Goal: Information Seeking & Learning: Get advice/opinions

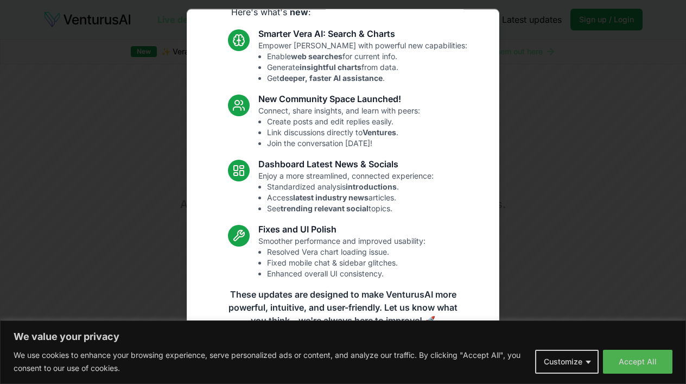
scroll to position [69, 0]
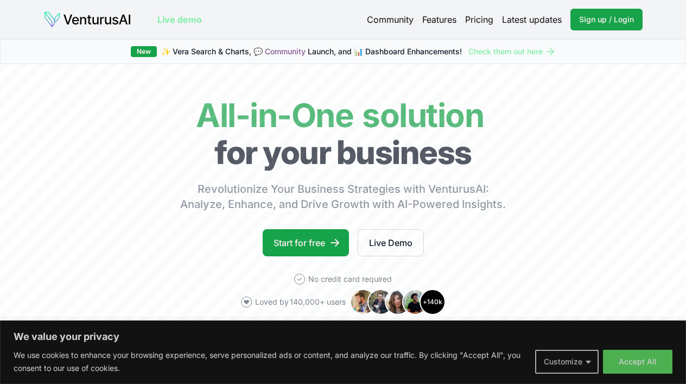
click at [589, 358] on button "Customize" at bounding box center [567, 362] width 64 height 24
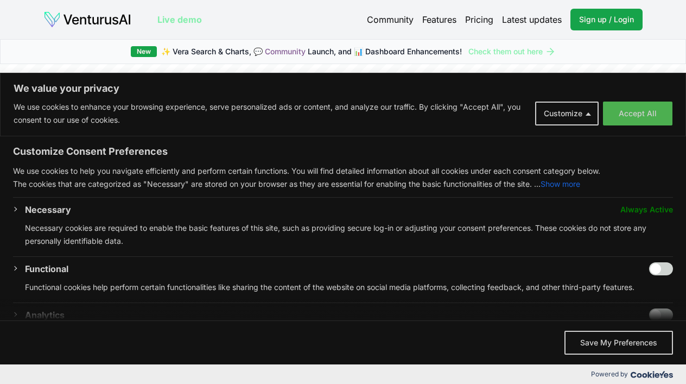
scroll to position [0, 0]
click at [619, 342] on button "Save My Preferences" at bounding box center [618, 343] width 109 height 24
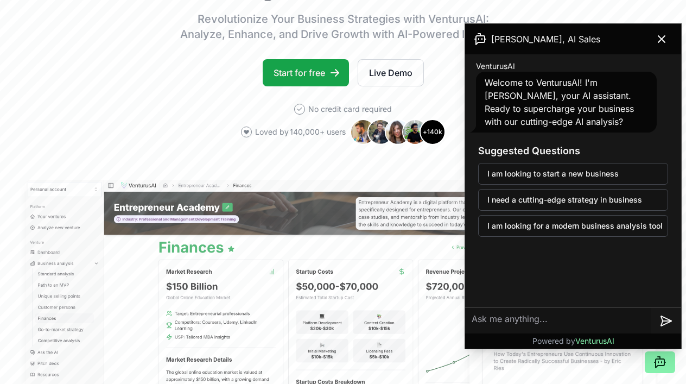
scroll to position [180, 0]
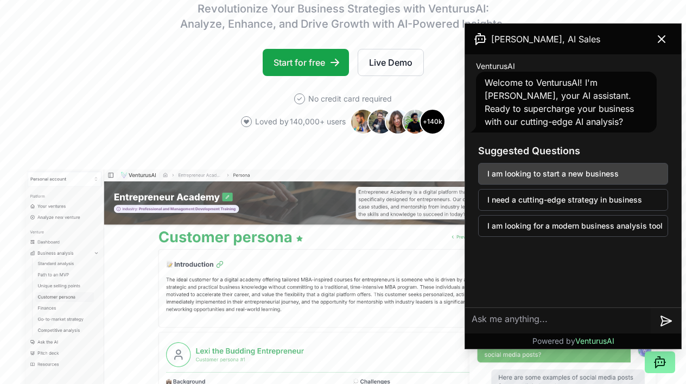
click at [570, 174] on button "I am looking to start a new business" at bounding box center [573, 174] width 190 height 22
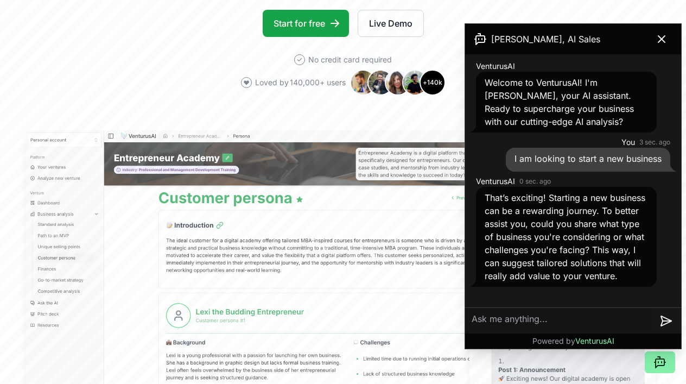
scroll to position [220, 0]
click at [525, 324] on textarea at bounding box center [558, 321] width 186 height 26
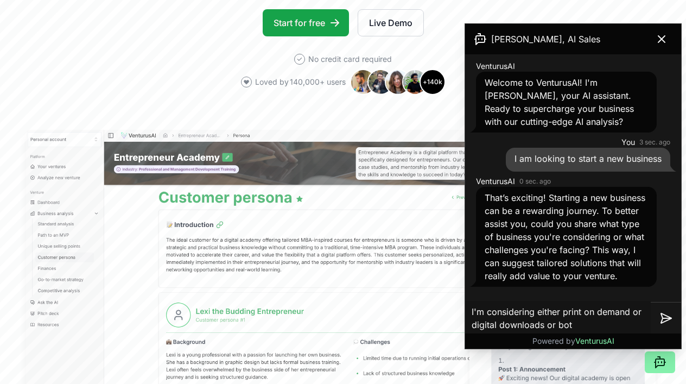
type textarea "I'm considering either print on demand or digital downloads or both"
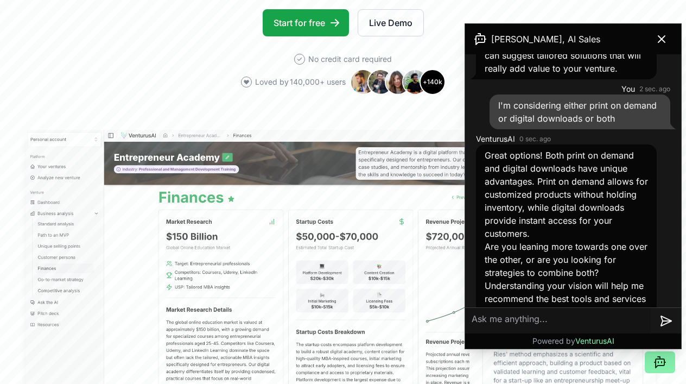
scroll to position [229, 0]
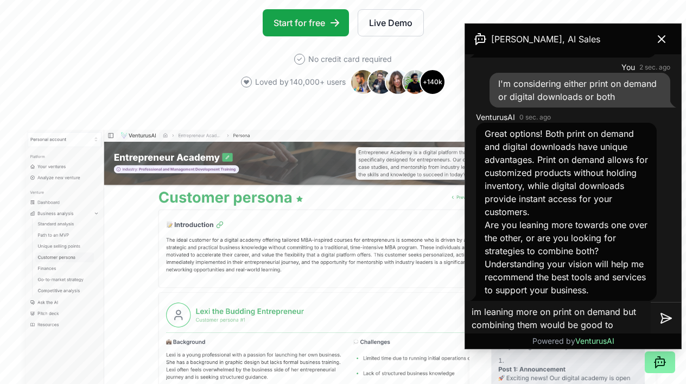
type textarea "im leaning more on print on demand but combining them would be good too"
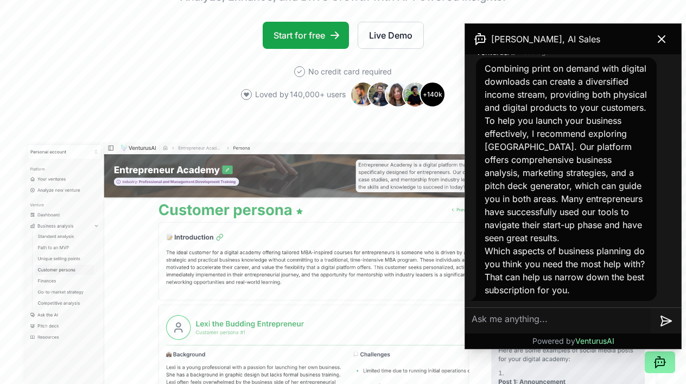
scroll to position [537, 0]
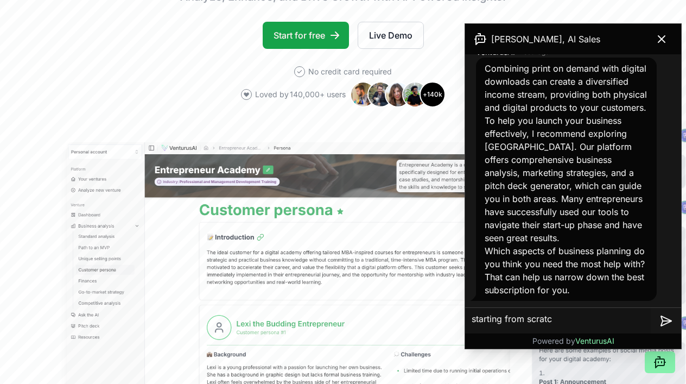
type textarea "starting from scratch"
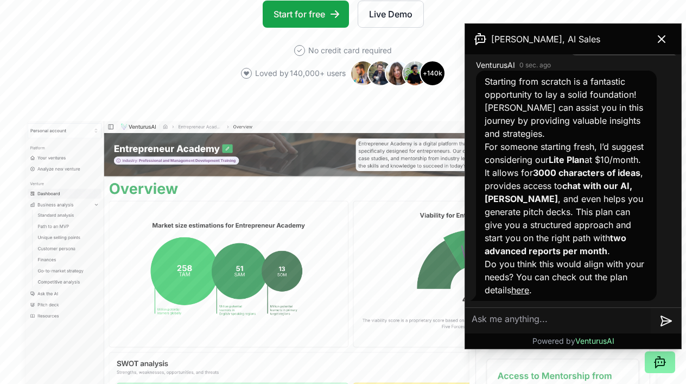
scroll to position [238, 0]
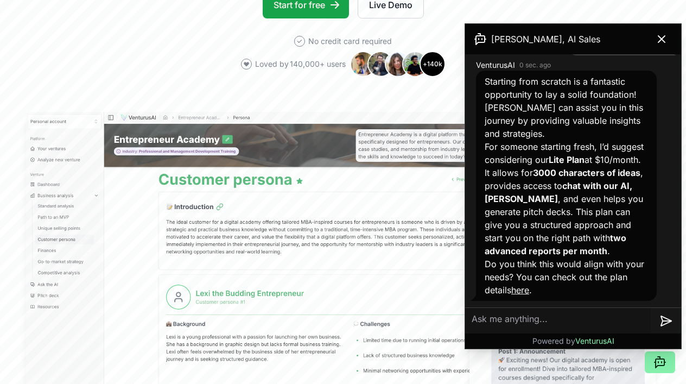
click at [523, 296] on p "Do you think this would align with your needs? You can check out the plan detai…" at bounding box center [566, 276] width 163 height 39
click at [523, 291] on link "here" at bounding box center [520, 289] width 18 height 11
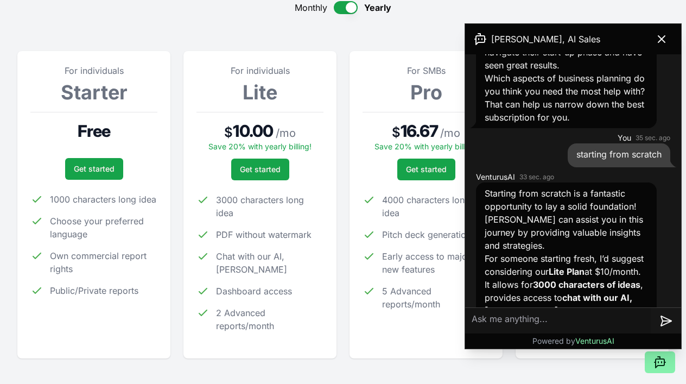
scroll to position [145, 0]
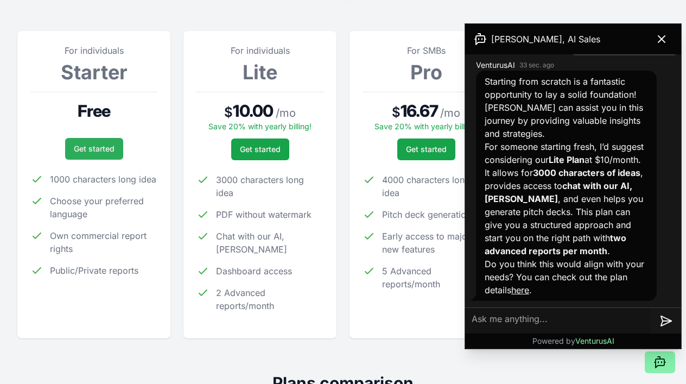
click at [102, 144] on link "Get started" at bounding box center [94, 149] width 58 height 22
